Goal: Task Accomplishment & Management: Complete application form

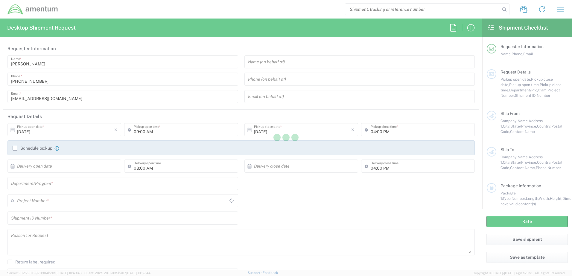
type input "[GEOGRAPHIC_DATA]"
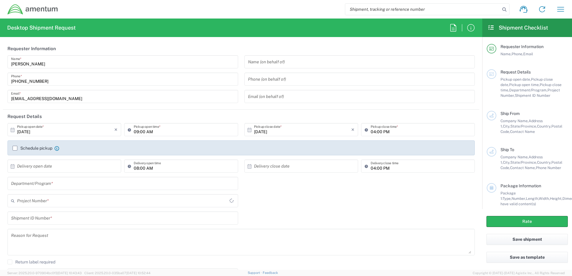
type input "United States"
type input "OCCP.705446.FLCVA"
click at [173, 129] on input "09:00 AM" at bounding box center [184, 130] width 100 height 10
click at [182, 132] on input "09:00 AM" at bounding box center [184, 130] width 100 height 10
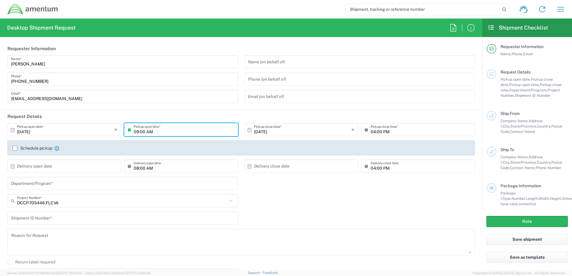
click at [181, 132] on input "09:00 AM" at bounding box center [184, 130] width 100 height 10
type input "01:00 PM"
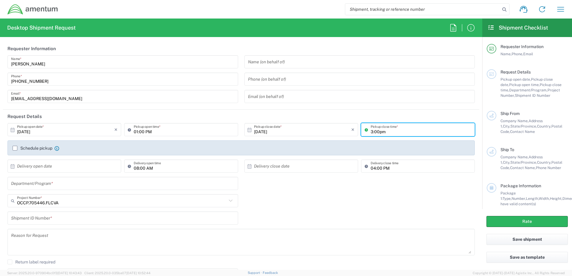
type input "3:00pm"
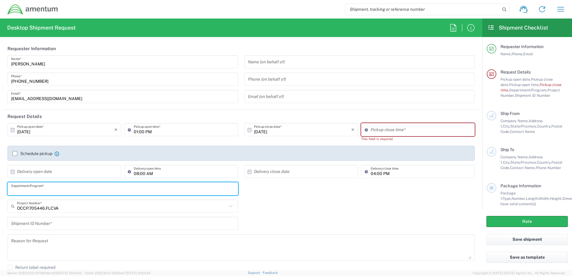
click at [62, 183] on div "Department/Program *" at bounding box center [122, 188] width 231 height 13
type input "Corporate"
click at [296, 202] on div "OCCP.705446.FLCVA Project Number * OCCP.705446.FLCVA 0915.E0002.02.000.2CE,LABO…" at bounding box center [240, 208] width 473 height 17
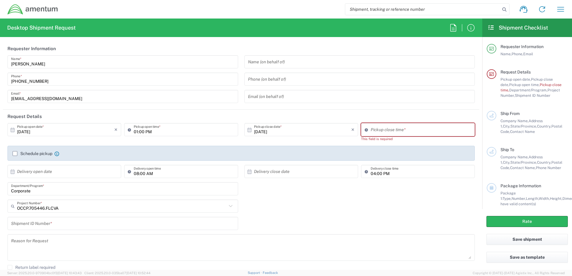
click at [81, 224] on input "text" at bounding box center [122, 224] width 223 height 10
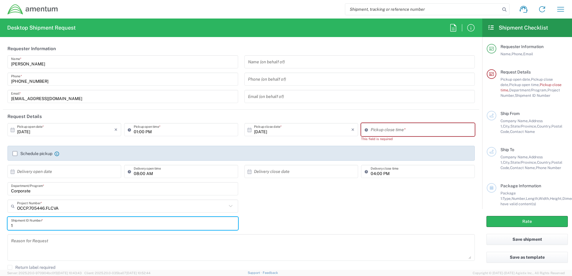
type input "1"
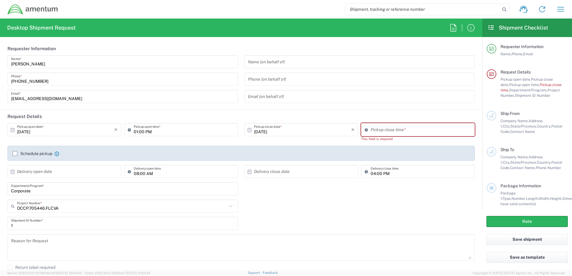
click at [275, 217] on div "1 Shipment ID Number *" at bounding box center [240, 225] width 473 height 17
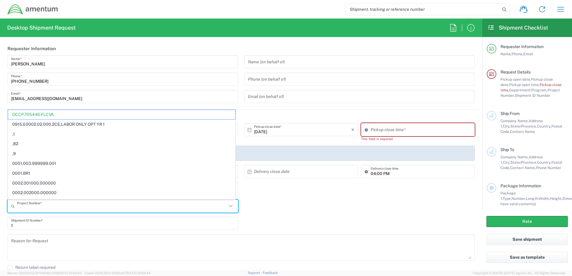
click at [98, 208] on input "text" at bounding box center [122, 206] width 210 height 10
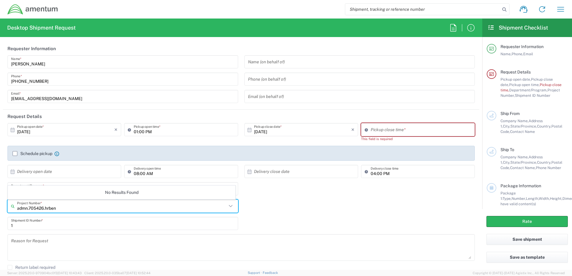
type input "admn.705426.hrben"
click at [286, 216] on div "admn.705426.hrben Project Number * No Results Found" at bounding box center [240, 208] width 473 height 17
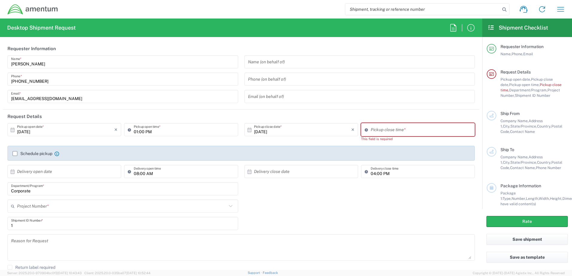
click at [124, 206] on input "text" at bounding box center [122, 206] width 210 height 10
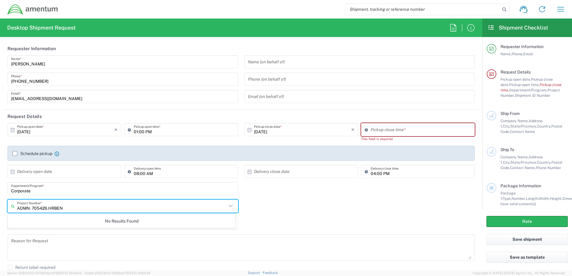
type input "ADMN. 705426.HRBEN"
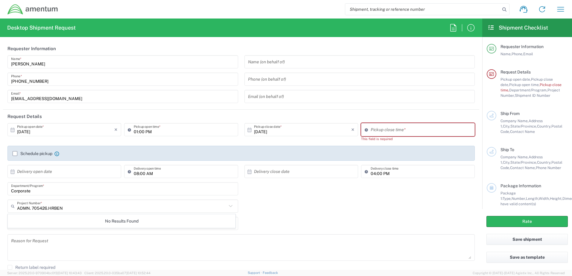
click at [259, 202] on div "ADMN. 705426.HRBEN Project Number * No Results Found" at bounding box center [240, 208] width 473 height 17
click at [109, 206] on input "text" at bounding box center [122, 206] width 210 height 10
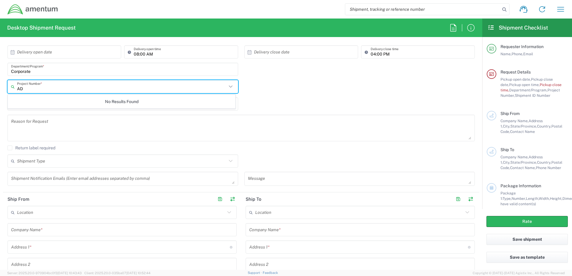
type input "A"
drag, startPoint x: 226, startPoint y: 85, endPoint x: 229, endPoint y: 85, distance: 3.0
click at [228, 84] on icon at bounding box center [231, 87] width 8 height 8
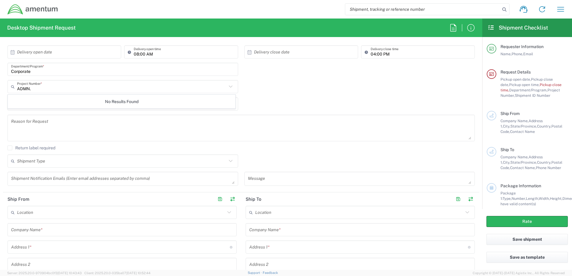
click at [228, 87] on icon at bounding box center [231, 87] width 8 height 8
click at [228, 88] on icon at bounding box center [231, 87] width 8 height 8
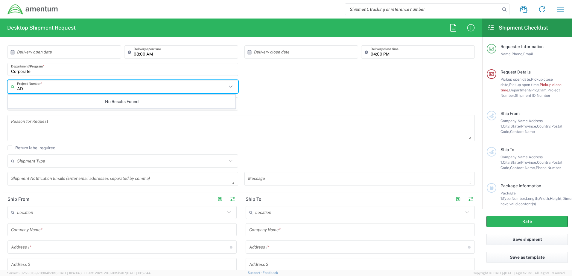
type input "A"
type input "ADMN.705426.HRBEN"
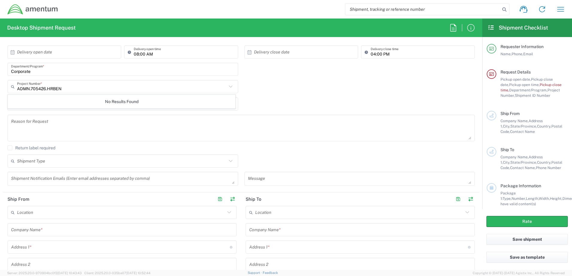
click at [283, 83] on div "ADMN.705426.HRBEN Project Number * No Results Found" at bounding box center [240, 88] width 473 height 17
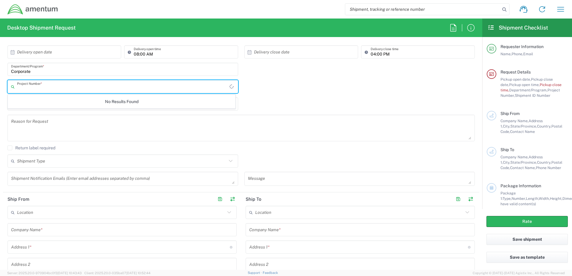
click at [51, 89] on input "text" at bounding box center [123, 87] width 212 height 10
type input "ADMN.705426"
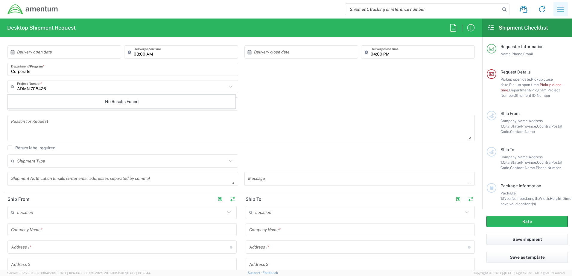
click at [562, 14] on icon "button" at bounding box center [561, 9] width 10 height 10
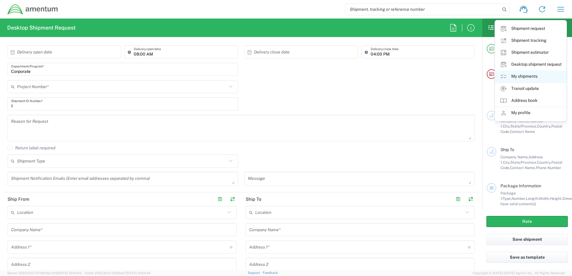
click at [531, 76] on link "My shipments" at bounding box center [530, 77] width 71 height 12
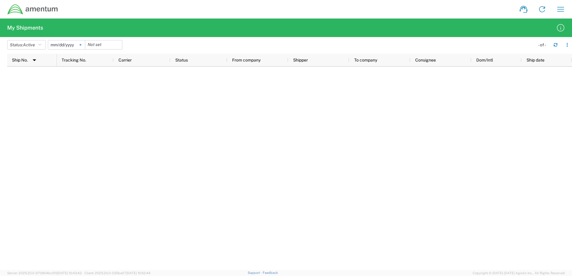
click at [83, 44] on svg-icon at bounding box center [80, 44] width 9 height 9
click at [41, 45] on icon "button" at bounding box center [39, 45] width 3 height 4
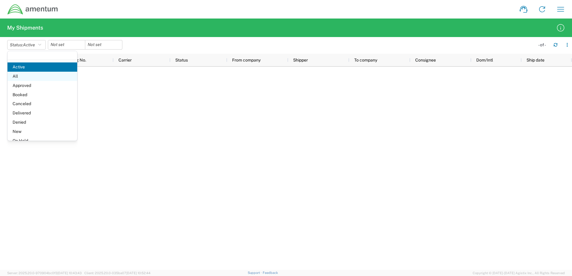
click at [23, 75] on span "All" at bounding box center [42, 76] width 70 height 9
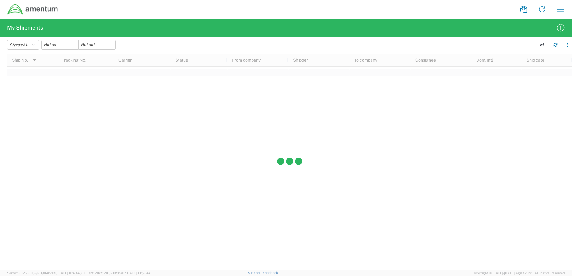
click at [258, 98] on div at bounding box center [289, 162] width 565 height 216
click at [257, 100] on div at bounding box center [289, 162] width 565 height 216
click at [294, 155] on div at bounding box center [289, 162] width 565 height 216
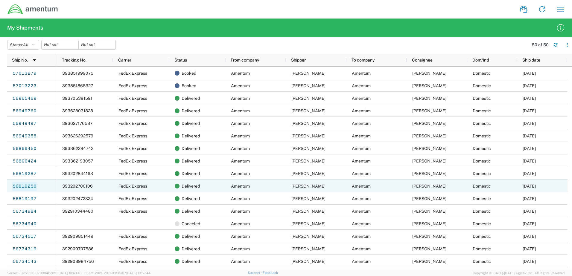
click at [31, 187] on link "56819250" at bounding box center [24, 187] width 25 height 10
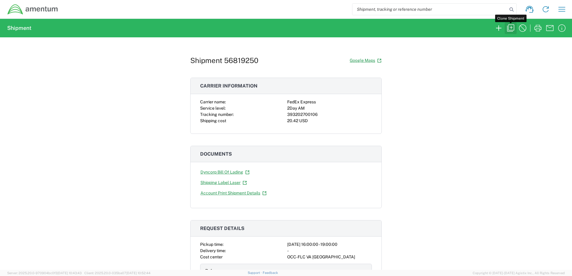
click at [511, 29] on icon "button" at bounding box center [511, 28] width 10 height 10
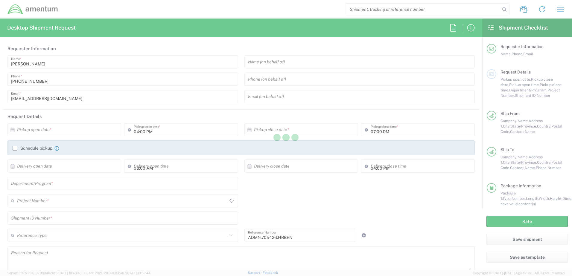
type input "Project Number"
type input "[US_STATE]"
type input "Envelope"
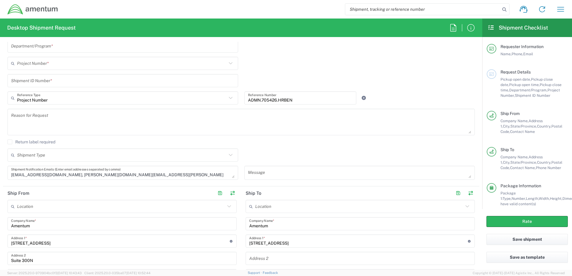
scroll to position [120, 0]
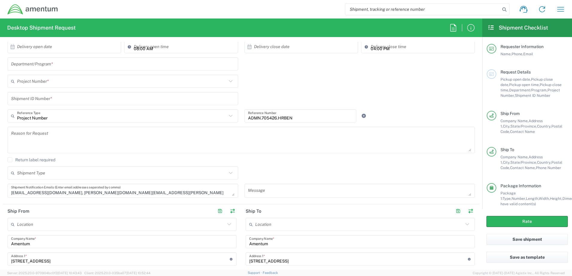
click at [45, 80] on input "text" at bounding box center [122, 81] width 210 height 10
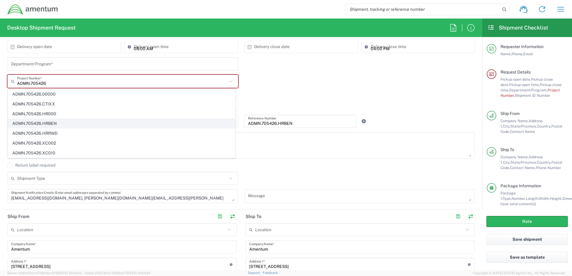
click at [42, 124] on span "ADMN.705426.HRBEN" at bounding box center [121, 123] width 227 height 9
type input "ADMN.705426.HRBEN"
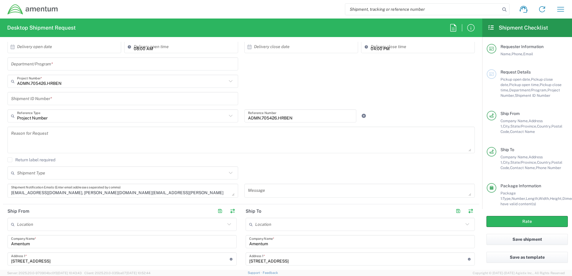
click at [61, 99] on input "text" at bounding box center [122, 99] width 223 height 10
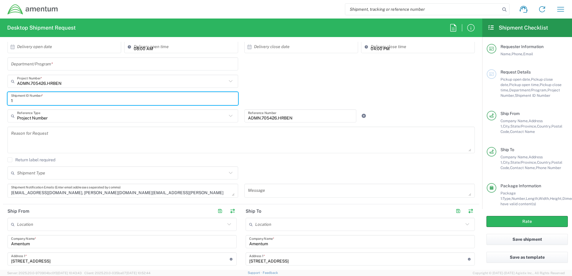
type input "1"
click at [287, 79] on div "ADMN.705426.HRBEN Project Number * ADMN.705426.00000 ADMN.705426.CTIXX ADMN.705…" at bounding box center [240, 83] width 473 height 17
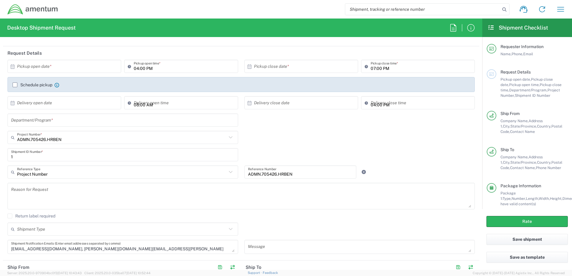
scroll to position [60, 0]
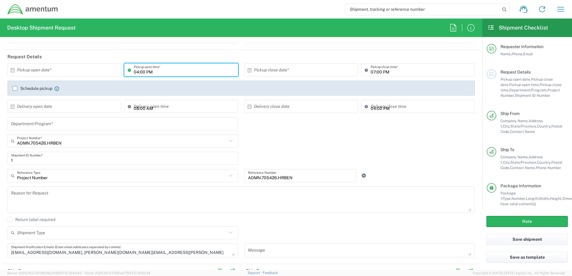
click at [156, 73] on input "04:00 PM" at bounding box center [184, 70] width 100 height 10
click at [157, 72] on input "04:00 PM" at bounding box center [184, 70] width 100 height 10
click at [158, 74] on input "04:00 PM" at bounding box center [184, 70] width 100 height 10
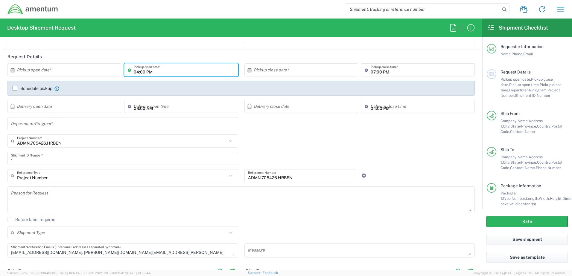
click at [158, 74] on input "04:00 PM" at bounding box center [184, 70] width 100 height 10
click at [159, 74] on input "04:00 PM" at bounding box center [184, 70] width 100 height 10
click at [159, 75] on input "04:00 PM" at bounding box center [184, 70] width 100 height 10
click at [160, 74] on input "04:00 PM" at bounding box center [184, 70] width 100 height 10
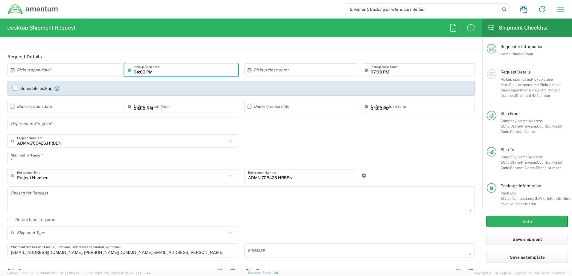
click at [160, 74] on input "04:00 PM" at bounding box center [184, 70] width 100 height 10
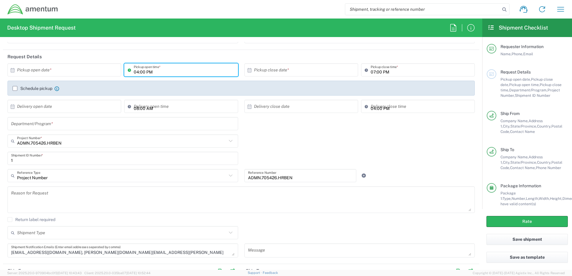
click at [160, 74] on input "04:00 PM" at bounding box center [184, 70] width 100 height 10
type input "01:00 PM"
click at [371, 71] on input "07:00 PM" at bounding box center [421, 70] width 100 height 10
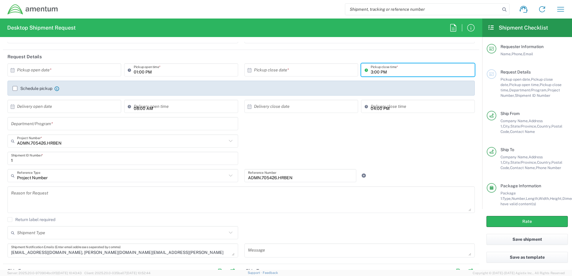
type input "03:00 PM"
click at [220, 57] on header "Request Details" at bounding box center [241, 56] width 476 height 13
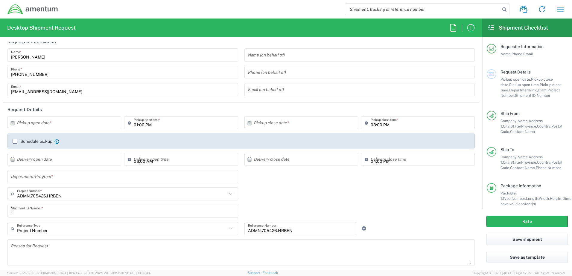
scroll to position [0, 0]
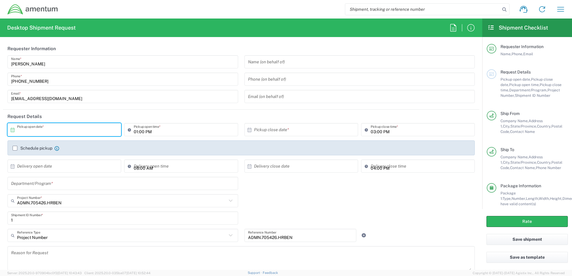
click at [37, 130] on input "text" at bounding box center [65, 130] width 97 height 10
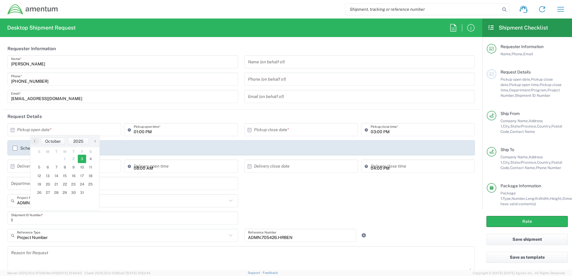
click at [83, 157] on span "3" at bounding box center [82, 159] width 9 height 8
type input "[DATE]"
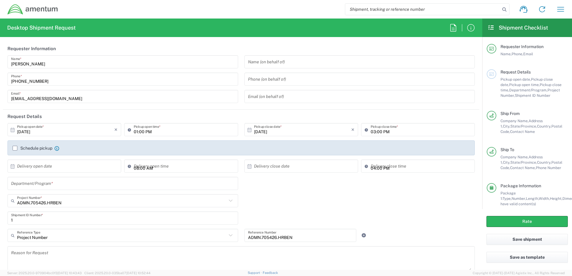
click at [16, 149] on label "Schedule pickup" at bounding box center [33, 148] width 40 height 5
click at [15, 148] on input "Schedule pickup" at bounding box center [15, 148] width 0 height 0
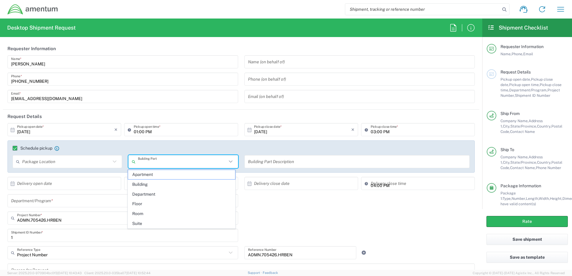
click at [191, 164] on input "text" at bounding box center [182, 162] width 89 height 10
click at [152, 223] on span "Suite" at bounding box center [181, 223] width 107 height 9
type input "Suite"
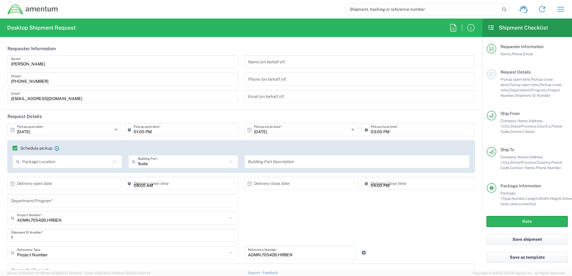
click at [281, 165] on input "text" at bounding box center [357, 162] width 218 height 10
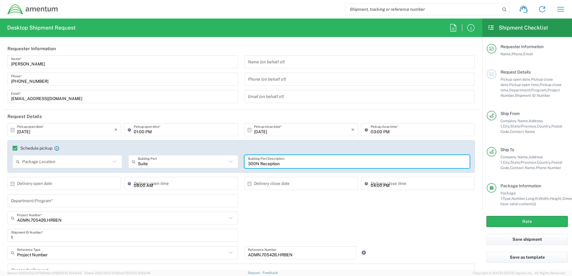
type input "300N Reception"
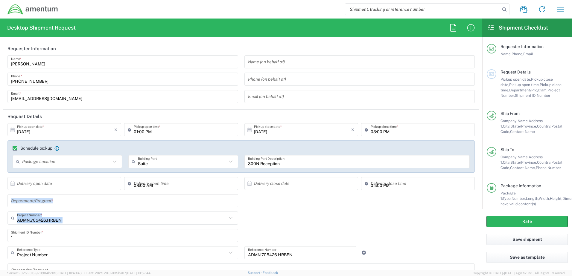
click at [273, 211] on agx-dyncorp-extra-request-details "Department/Program * ADMN.705426.HRBEN Project Number * ADMN.705426.00000 ADMN.…" at bounding box center [240, 220] width 473 height 52
click at [244, 202] on div "Department/Program *" at bounding box center [240, 202] width 473 height 17
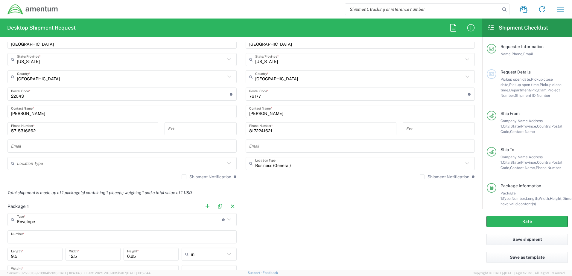
scroll to position [359, 0]
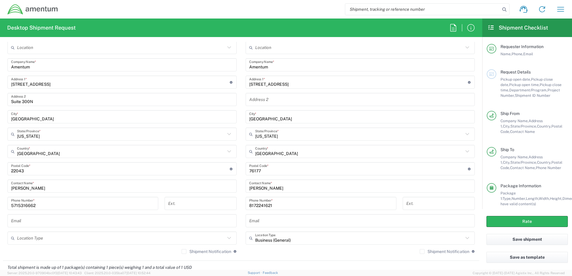
scroll to position [329, 0]
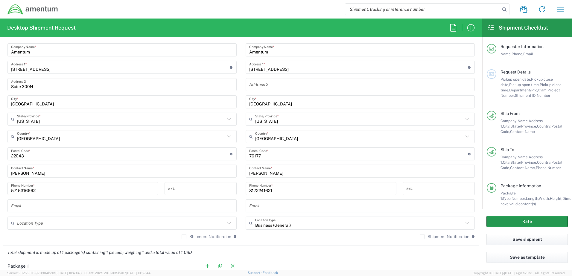
click at [523, 223] on button "Rate" at bounding box center [526, 221] width 81 height 11
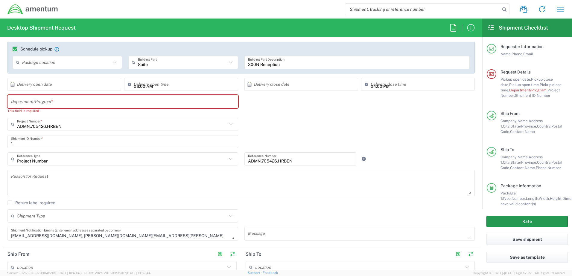
scroll to position [95, 0]
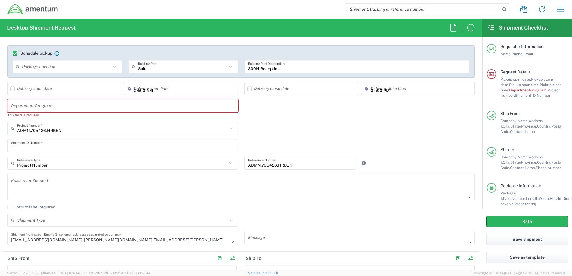
click at [67, 107] on input "text" at bounding box center [122, 106] width 223 height 10
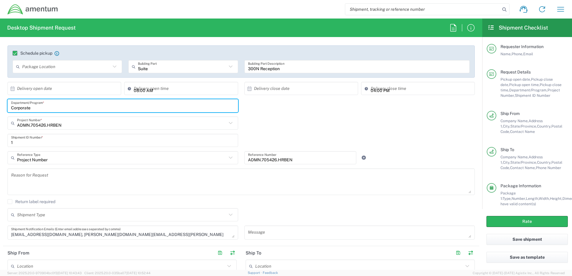
type input "Corporate"
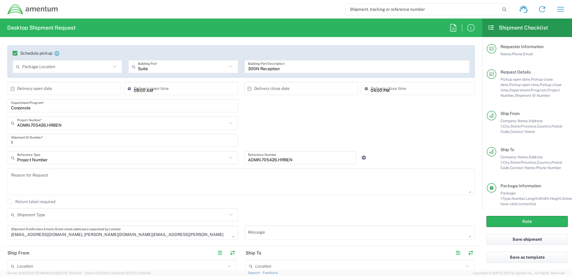
click at [383, 131] on div "ADMN.705426.HRBEN Project Number * ADMN.705426.00000 ADMN.705426.CTIXX ADMN.705…" at bounding box center [240, 125] width 473 height 17
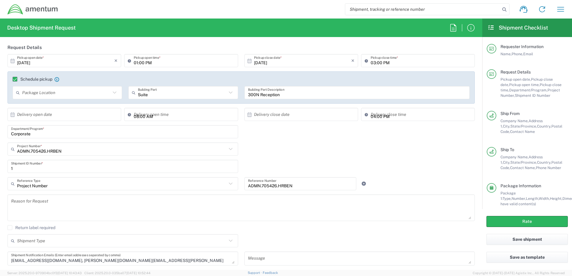
scroll to position [35, 0]
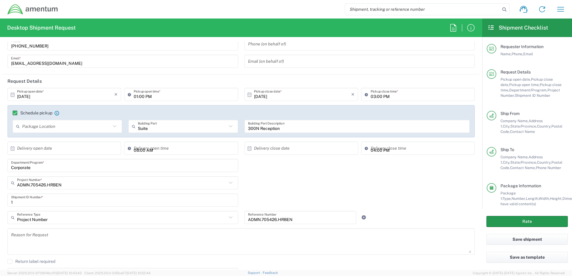
click at [527, 223] on button "Rate" at bounding box center [526, 221] width 81 height 11
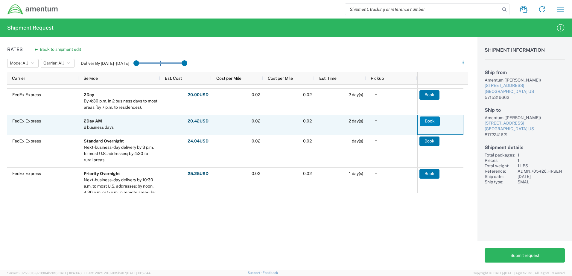
click at [430, 124] on button "Book" at bounding box center [430, 122] width 20 height 10
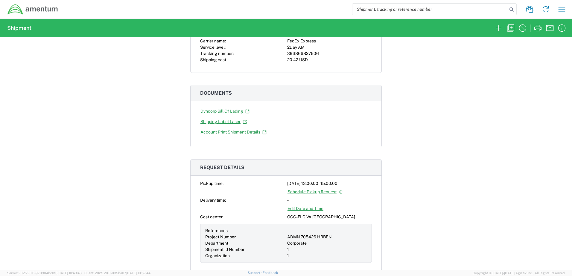
scroll to position [120, 0]
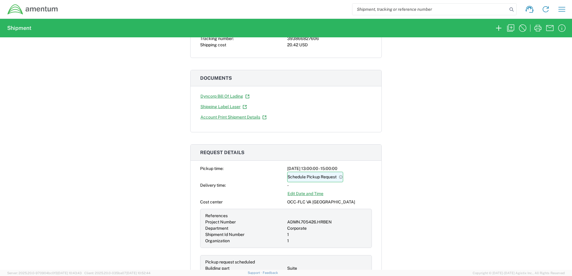
click at [316, 179] on link "Schedule Pickup Request" at bounding box center [315, 177] width 56 height 10
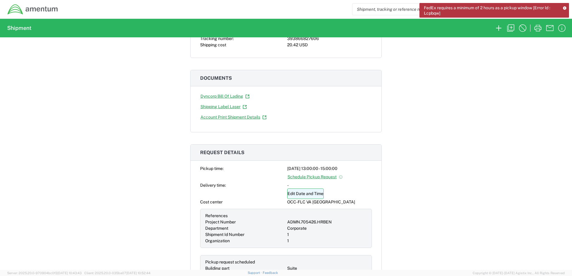
click at [318, 193] on link "Edit Date and Time" at bounding box center [305, 194] width 36 height 10
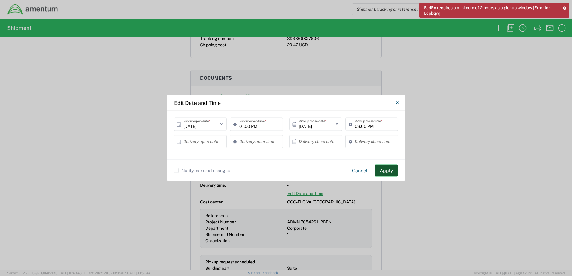
click at [384, 172] on button "Apply" at bounding box center [386, 171] width 24 height 12
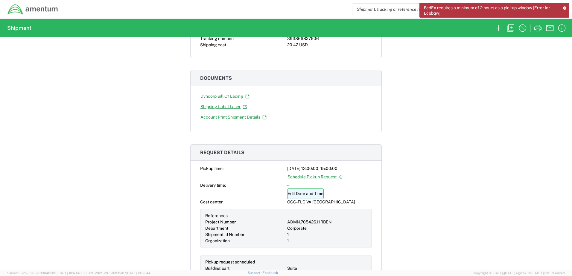
click at [301, 196] on link "Edit Date and Time" at bounding box center [305, 194] width 36 height 10
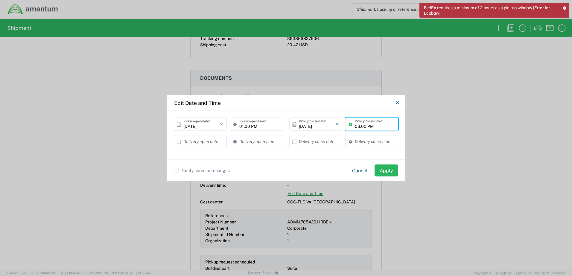
click at [360, 127] on input "03:00 PM" at bounding box center [375, 124] width 40 height 10
type input "04:00 PM"
click at [390, 170] on button "Apply" at bounding box center [386, 171] width 24 height 12
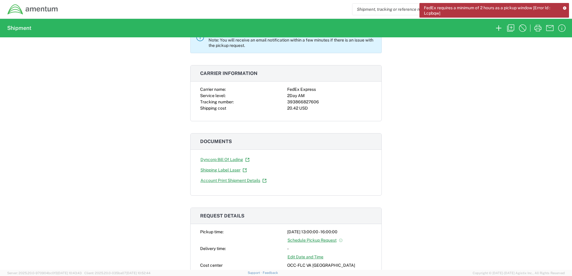
scroll to position [0, 0]
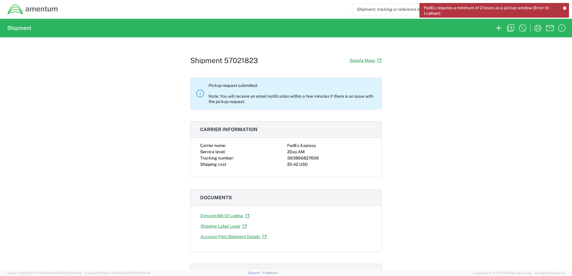
click at [564, 6] on icon at bounding box center [565, 7] width 4 height 3
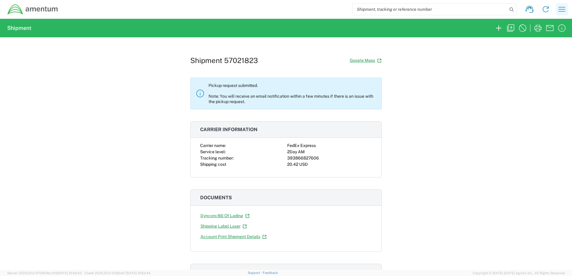
click at [565, 12] on icon "button" at bounding box center [562, 9] width 10 height 10
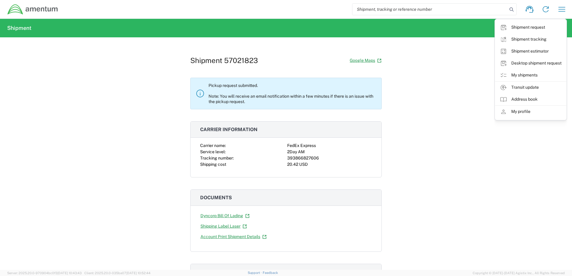
click at [457, 126] on div "Shipment 57021823 Google Maps Pickup request submitted. Note: You will receive …" at bounding box center [286, 153] width 572 height 233
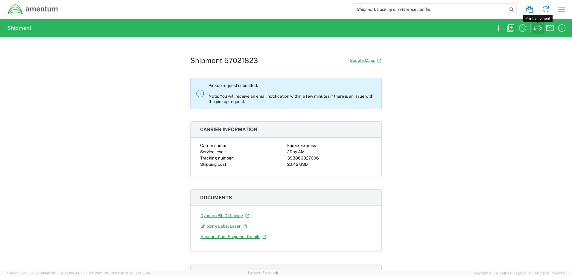
click at [537, 31] on icon "button" at bounding box center [538, 28] width 10 height 10
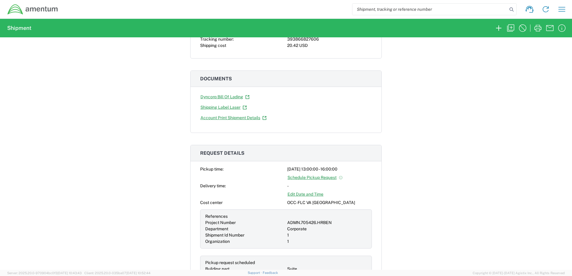
scroll to position [120, 0]
click at [311, 192] on link "Edit Date and Time" at bounding box center [305, 194] width 36 height 10
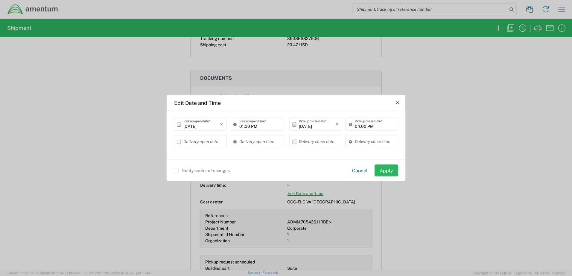
click at [243, 126] on input "01:00 PM" at bounding box center [259, 124] width 40 height 10
type input "02:00 PM"
click at [392, 168] on button "Apply" at bounding box center [386, 171] width 24 height 12
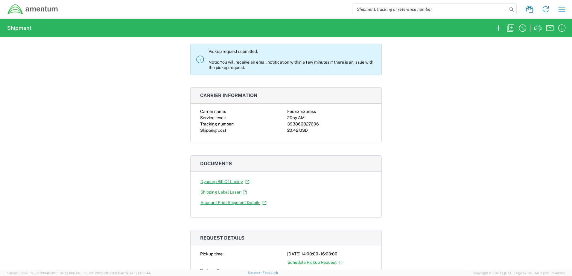
scroll to position [0, 0]
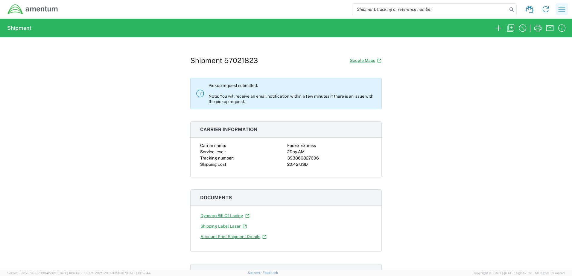
click at [564, 7] on icon "button" at bounding box center [562, 9] width 10 height 10
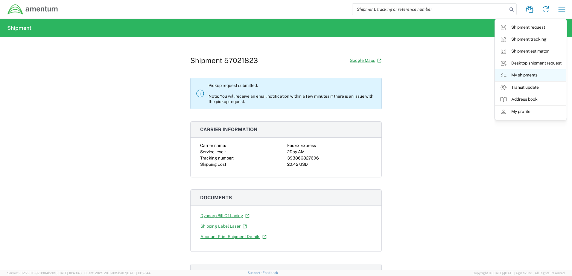
click at [512, 76] on link "My shipments" at bounding box center [530, 75] width 71 height 12
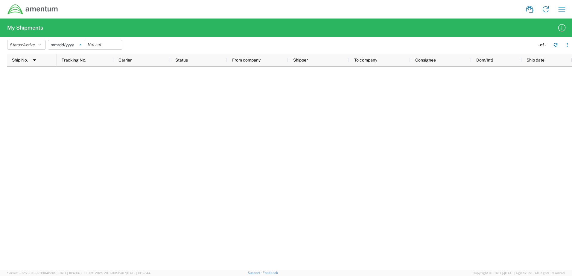
click at [81, 45] on icon at bounding box center [81, 45] width 2 height 2
click at [37, 44] on button "Status: Active" at bounding box center [26, 45] width 39 height 10
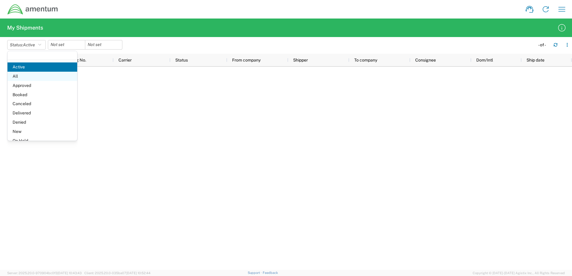
click at [19, 77] on span "All" at bounding box center [42, 76] width 70 height 9
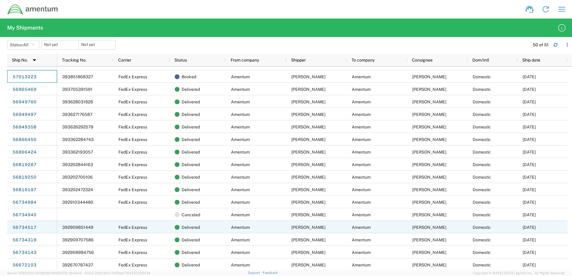
scroll to position [30, 0]
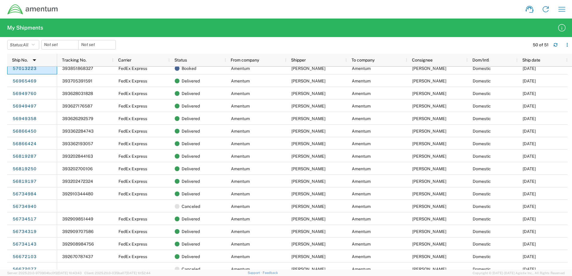
click at [299, 45] on agx-table-filter-chips "Status: All Active All Approved Booked Canceled Delivered Denied New On Hold Pe…" at bounding box center [266, 47] width 519 height 14
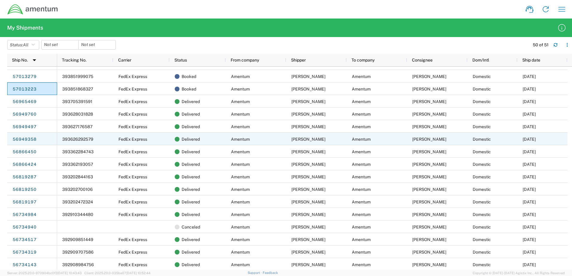
scroll to position [0, 0]
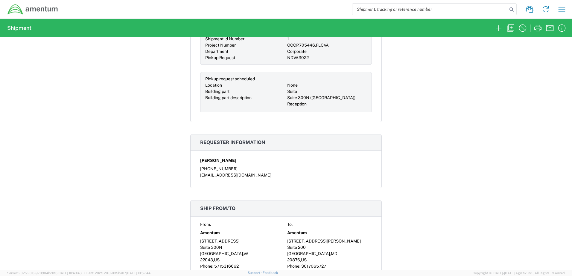
scroll to position [269, 0]
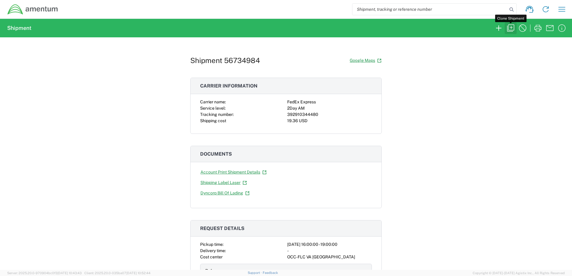
click at [509, 25] on icon "button" at bounding box center [511, 28] width 10 height 10
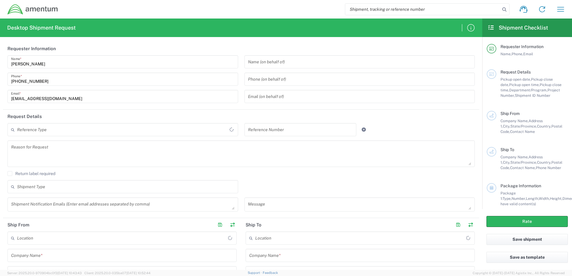
type input "OCCP.100831.CHNVA"
type textarea "[EMAIL_ADDRESS][DOMAIN_NAME]"
type input "Amentum"
type input "[STREET_ADDRESS]"
type input "Suite 300N"
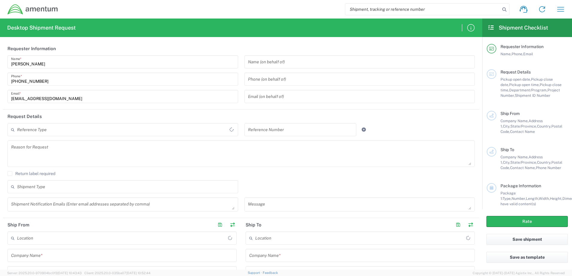
type input "[GEOGRAPHIC_DATA]"
type input "22043"
type input "[PERSON_NAME]"
type input "5715316662"
type input "Amentum"
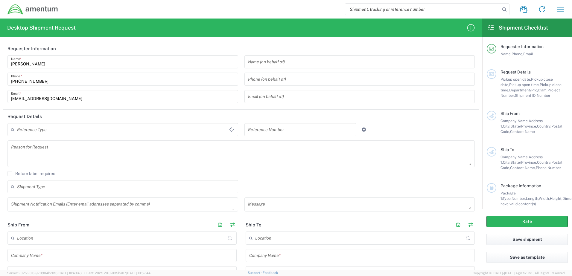
type input "[STREET_ADDRESS]"
type input "Suite 400"
type input "Chantilly"
type input "[US_STATE]"
type input "[GEOGRAPHIC_DATA]"
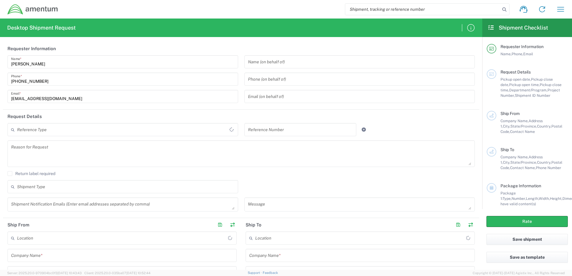
type input "20194"
type input "[PERSON_NAME]"
type input "[PHONE_NUMBER]"
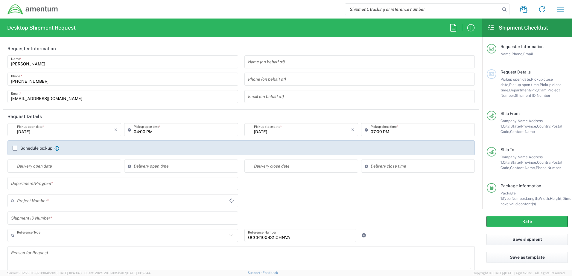
type input "Project Number"
type input "[US_STATE]"
type input "[GEOGRAPHIC_DATA]"
type input "Envelope"
click at [49, 131] on input "text" at bounding box center [65, 130] width 97 height 10
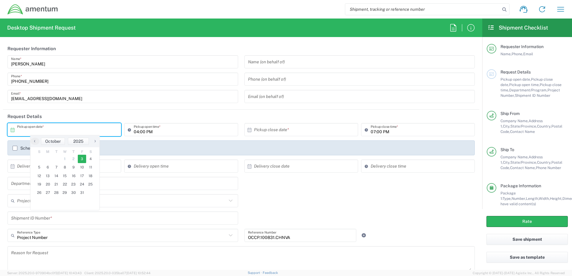
click at [80, 159] on span "3" at bounding box center [82, 159] width 9 height 8
type input "[DATE]"
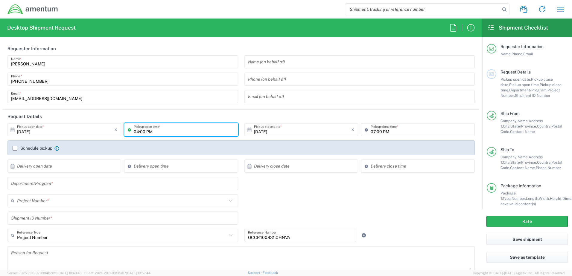
click at [166, 133] on input "04:00 PM" at bounding box center [184, 130] width 100 height 10
click at [167, 133] on input "04:00 PM" at bounding box center [184, 130] width 100 height 10
click at [167, 134] on input "04:00 PM" at bounding box center [184, 130] width 100 height 10
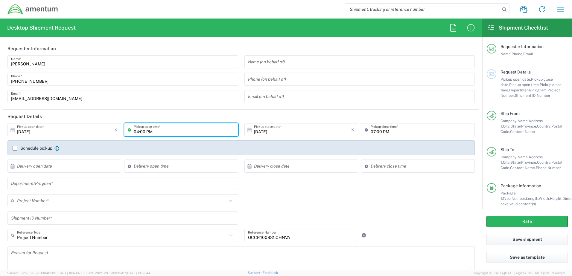
click at [167, 134] on input "04:00 PM" at bounding box center [184, 130] width 100 height 10
click at [167, 135] on input "04:00 PM" at bounding box center [184, 130] width 100 height 10
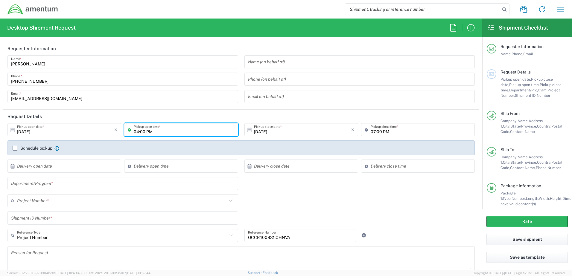
click at [167, 135] on input "04:00 PM" at bounding box center [184, 130] width 100 height 10
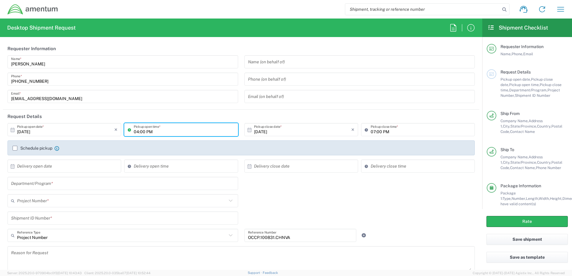
click at [167, 135] on input "04:00 PM" at bounding box center [184, 130] width 100 height 10
type input "01:00 PM"
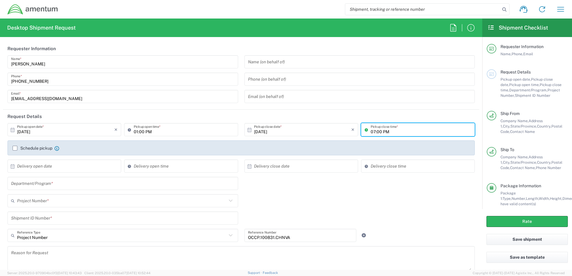
click at [371, 130] on input "07:00 PM" at bounding box center [421, 130] width 100 height 10
click at [371, 131] on input "07:00 PM" at bounding box center [421, 130] width 100 height 10
type input "03:00 PM"
click at [346, 115] on header "Request Details" at bounding box center [241, 116] width 476 height 13
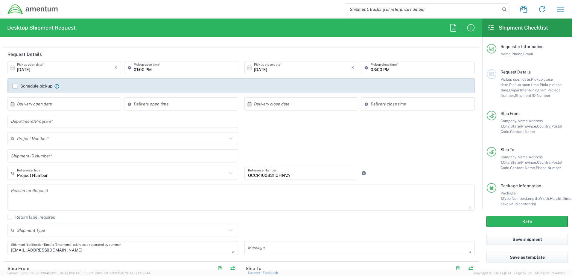
scroll to position [60, 0]
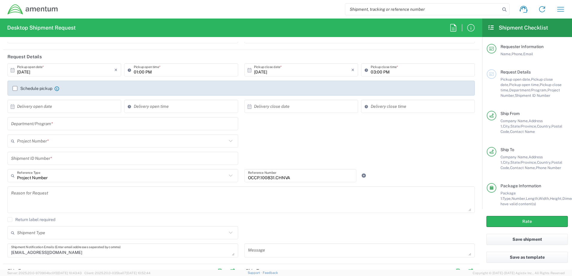
click at [51, 126] on input "text" at bounding box center [122, 124] width 223 height 10
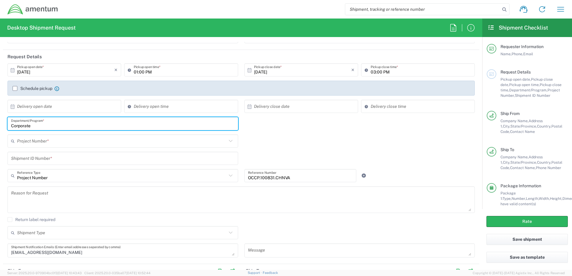
type input "Corporate"
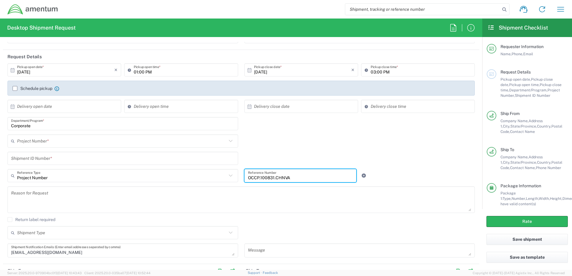
drag, startPoint x: 293, startPoint y: 177, endPoint x: 240, endPoint y: 179, distance: 52.4
click at [244, 179] on div "OCCP.100831.CHNVA Reference Number" at bounding box center [300, 175] width 112 height 13
type input "OCCP. 100831.CHNVA"
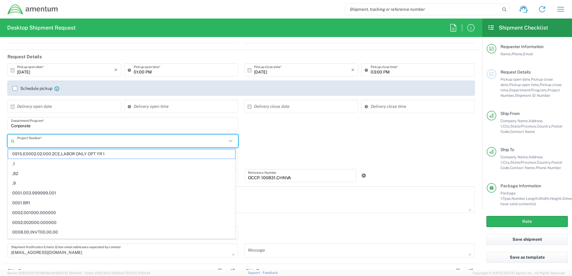
click at [48, 143] on input "text" at bounding box center [122, 141] width 210 height 10
drag, startPoint x: 50, startPoint y: 141, endPoint x: 30, endPoint y: 139, distance: 19.9
click at [30, 139] on input "text" at bounding box center [122, 141] width 210 height 10
paste input "O"
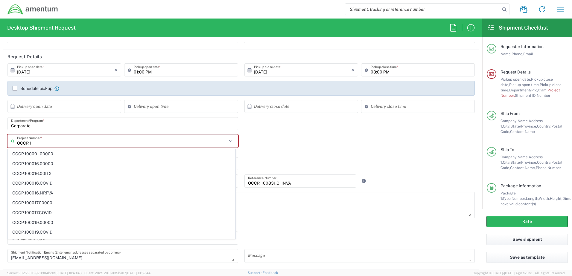
type input "OCCP.1"
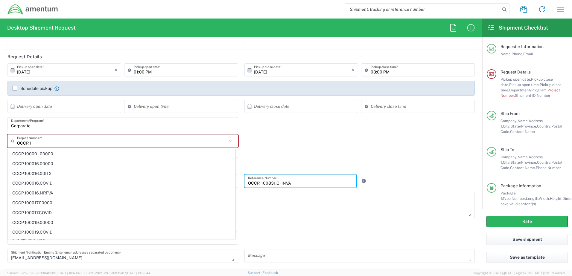
click at [258, 183] on input "OCCP. 100831.CHNVA" at bounding box center [300, 181] width 105 height 10
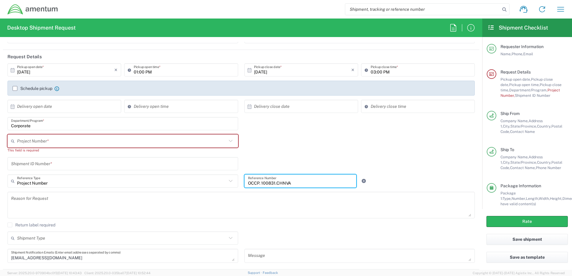
click at [56, 138] on input "text" at bounding box center [122, 141] width 210 height 10
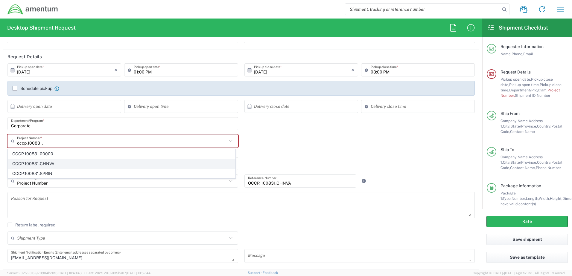
click at [51, 166] on span "OCCP.100831.CHNVA" at bounding box center [121, 163] width 227 height 9
type input "OCCP.100831.CHNVA"
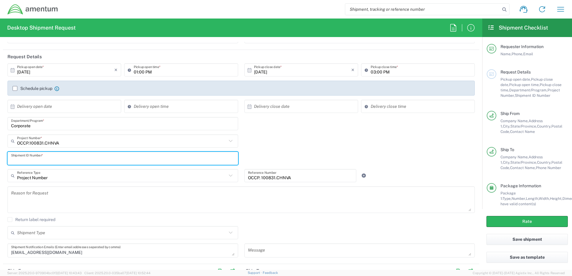
click at [54, 162] on input "text" at bounding box center [122, 158] width 223 height 10
type input "1"
click at [271, 148] on div "OCCP.100831.CHNVA Project Number * OCCP.100831.00000 OCCP.100831.CHNVA OCCP.100…" at bounding box center [240, 143] width 473 height 17
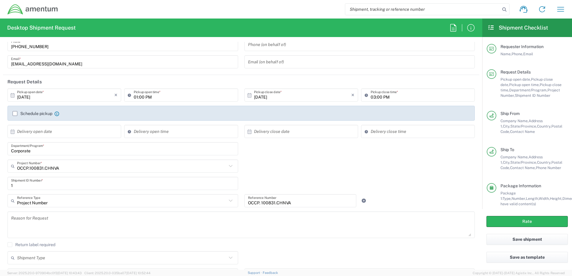
scroll to position [0, 0]
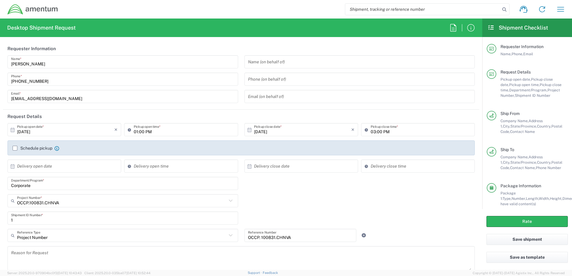
click at [16, 150] on label "Schedule pickup" at bounding box center [33, 148] width 40 height 5
click at [15, 148] on input "Schedule pickup" at bounding box center [15, 148] width 0 height 0
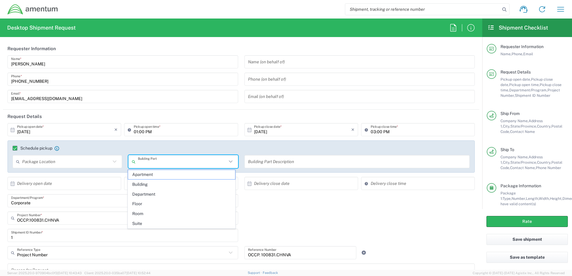
click at [156, 165] on input "text" at bounding box center [182, 162] width 89 height 10
click at [141, 222] on span "Suite" at bounding box center [181, 223] width 107 height 9
type input "Suite"
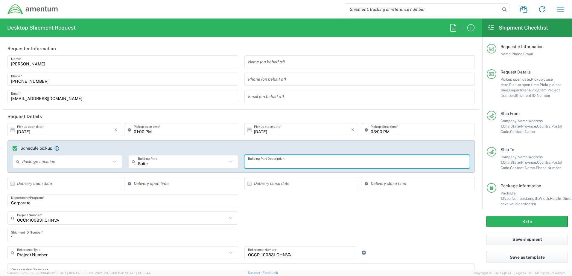
click at [282, 164] on input "text" at bounding box center [357, 162] width 218 height 10
type input "300N"
click at [233, 113] on header "Request Details" at bounding box center [241, 116] width 476 height 13
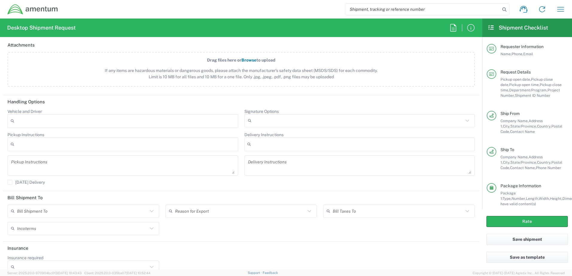
scroll to position [741, 0]
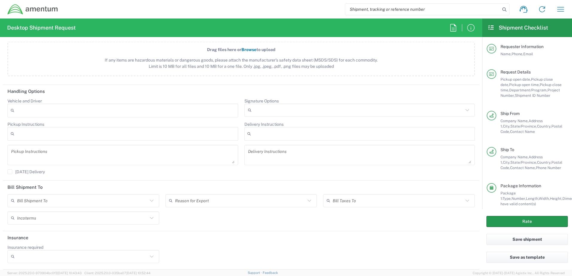
click at [529, 222] on button "Rate" at bounding box center [526, 221] width 81 height 11
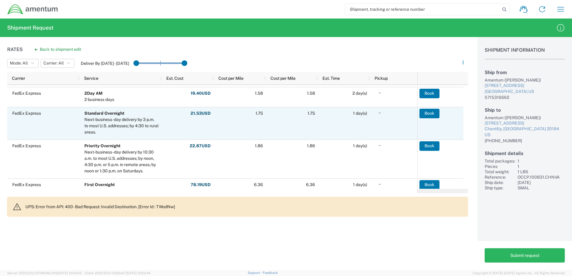
scroll to position [60, 0]
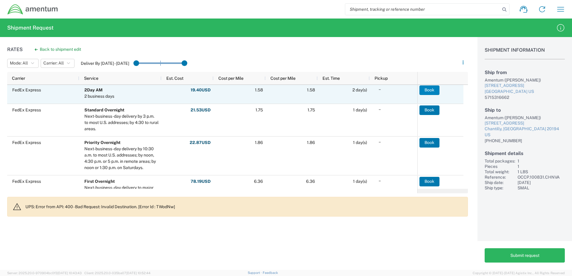
click at [429, 89] on button "Book" at bounding box center [429, 91] width 20 height 10
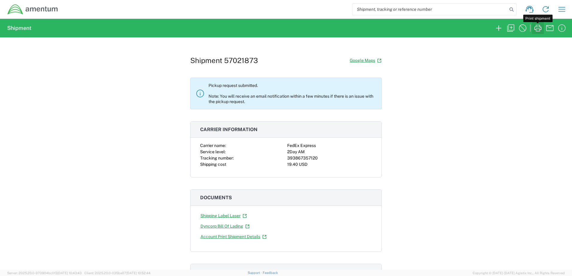
click at [534, 29] on icon "button" at bounding box center [537, 28] width 7 height 7
click at [559, 9] on icon "button" at bounding box center [562, 9] width 10 height 10
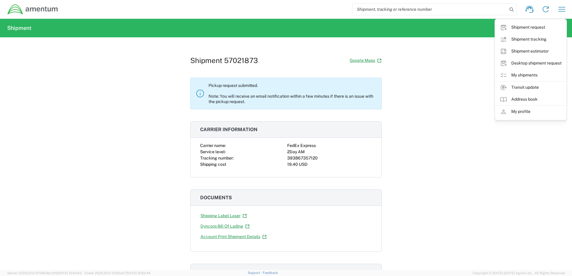
click at [522, 73] on link "My shipments" at bounding box center [530, 75] width 71 height 12
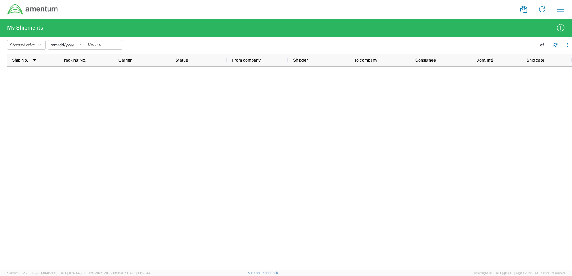
click at [81, 45] on icon at bounding box center [81, 45] width 2 height 2
click at [42, 42] on button "Status: Active" at bounding box center [26, 45] width 39 height 10
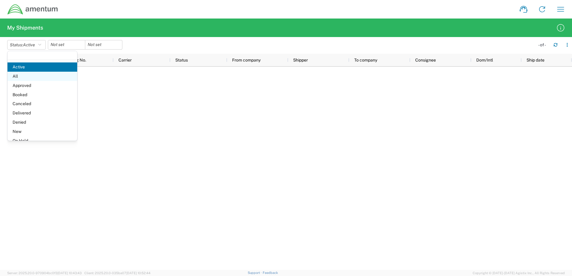
click at [19, 79] on span "All" at bounding box center [42, 76] width 70 height 9
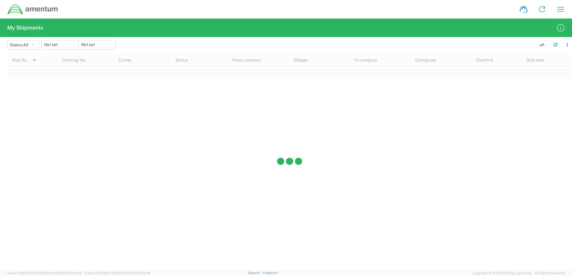
click at [252, 45] on agx-table-filter-chips "Status: All Active All Approved Booked Canceled Delivered Denied New On Hold Pe…" at bounding box center [269, 47] width 525 height 14
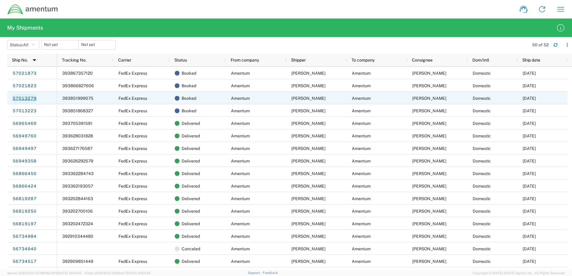
click at [31, 99] on link "57013279" at bounding box center [24, 99] width 25 height 10
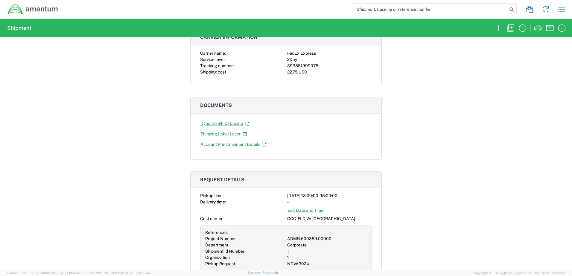
scroll to position [60, 0]
